Goal: Browse casually

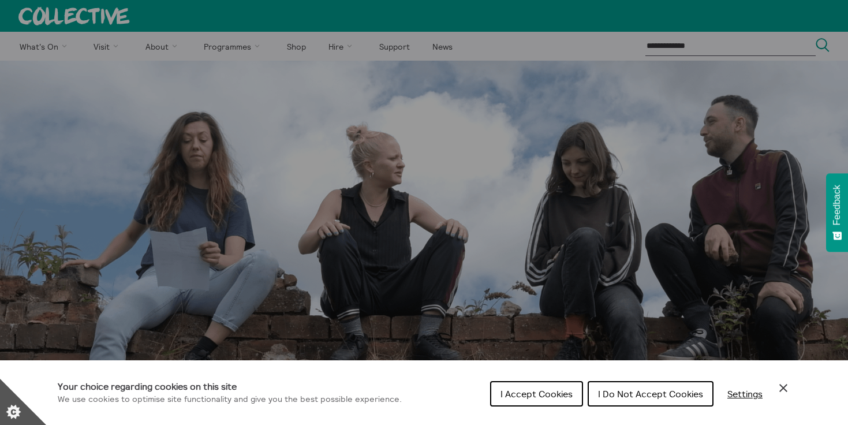
click at [628, 388] on button "I Do Not Accept Cookies" at bounding box center [650, 393] width 126 height 25
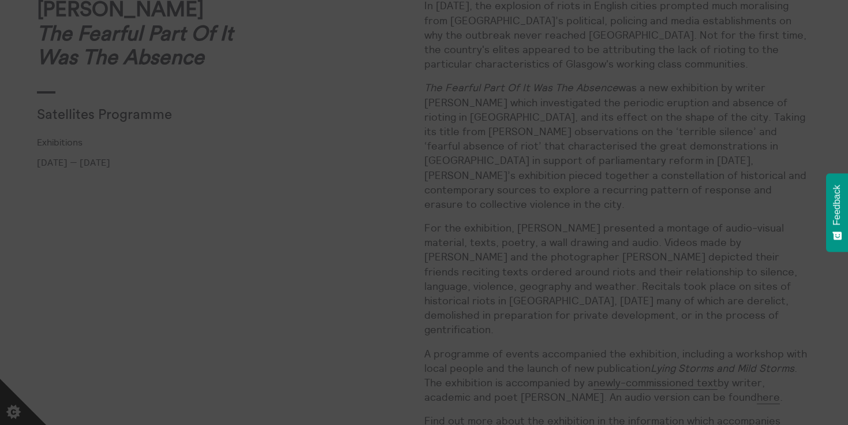
scroll to position [565, 0]
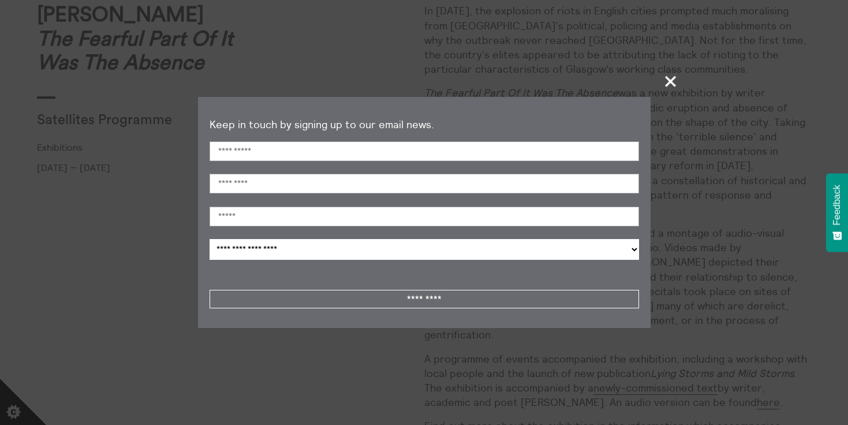
click at [665, 83] on span "+" at bounding box center [671, 81] width 34 height 34
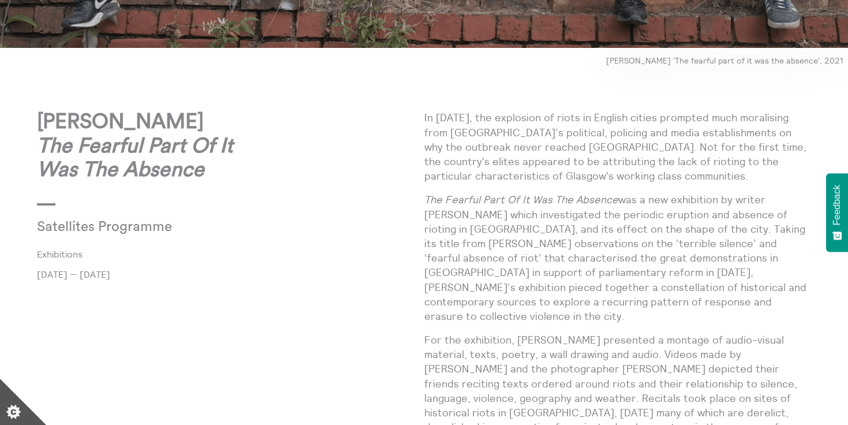
scroll to position [438, 0]
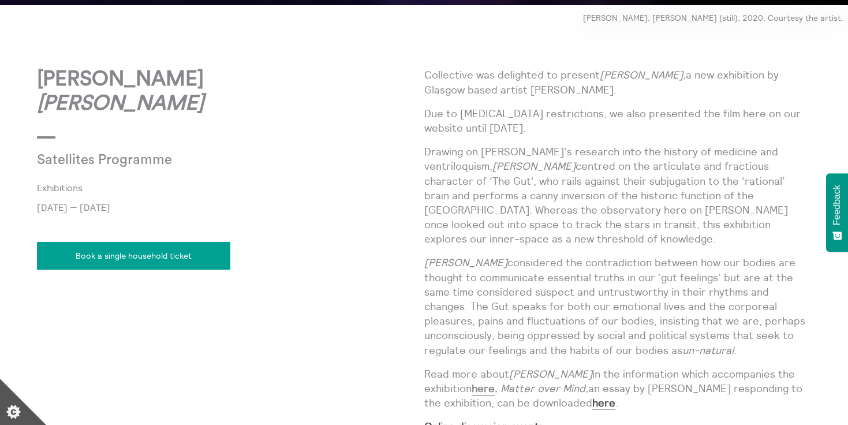
scroll to position [533, 0]
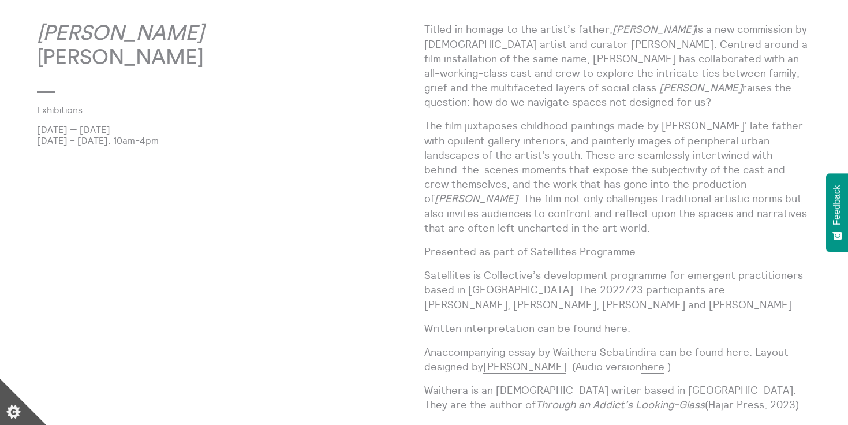
scroll to position [554, 0]
